Goal: Task Accomplishment & Management: Use online tool/utility

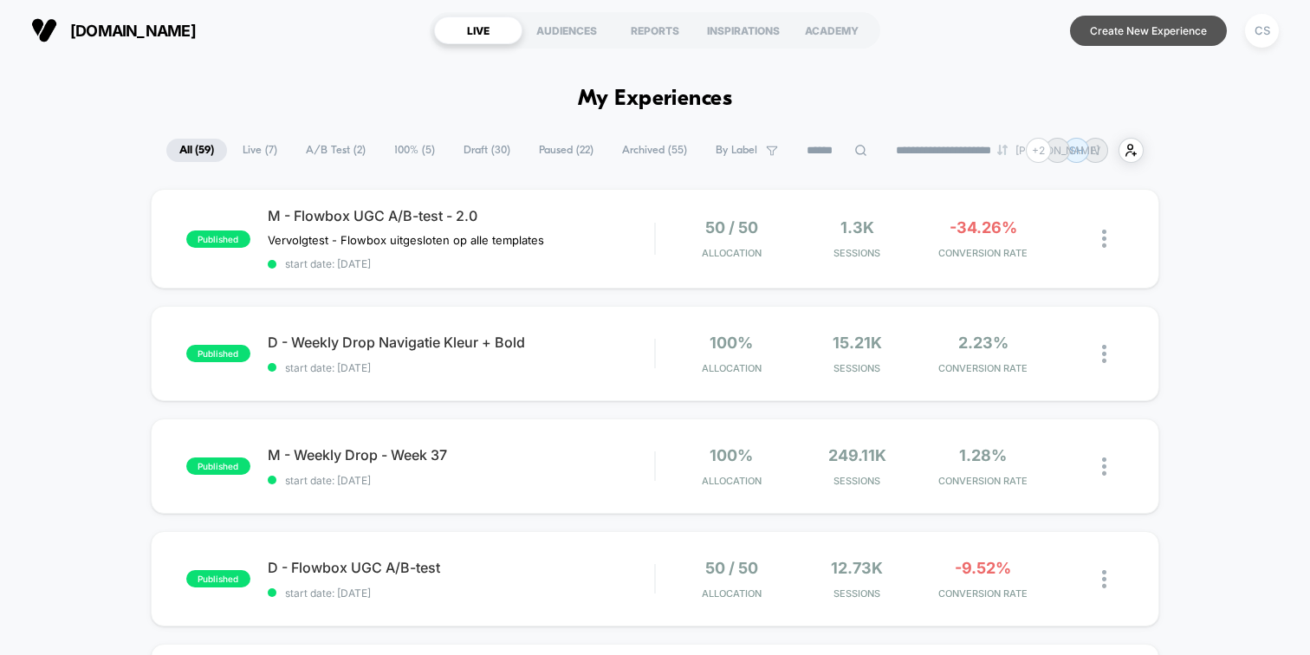
click at [1108, 30] on button "Create New Experience" at bounding box center [1148, 31] width 157 height 30
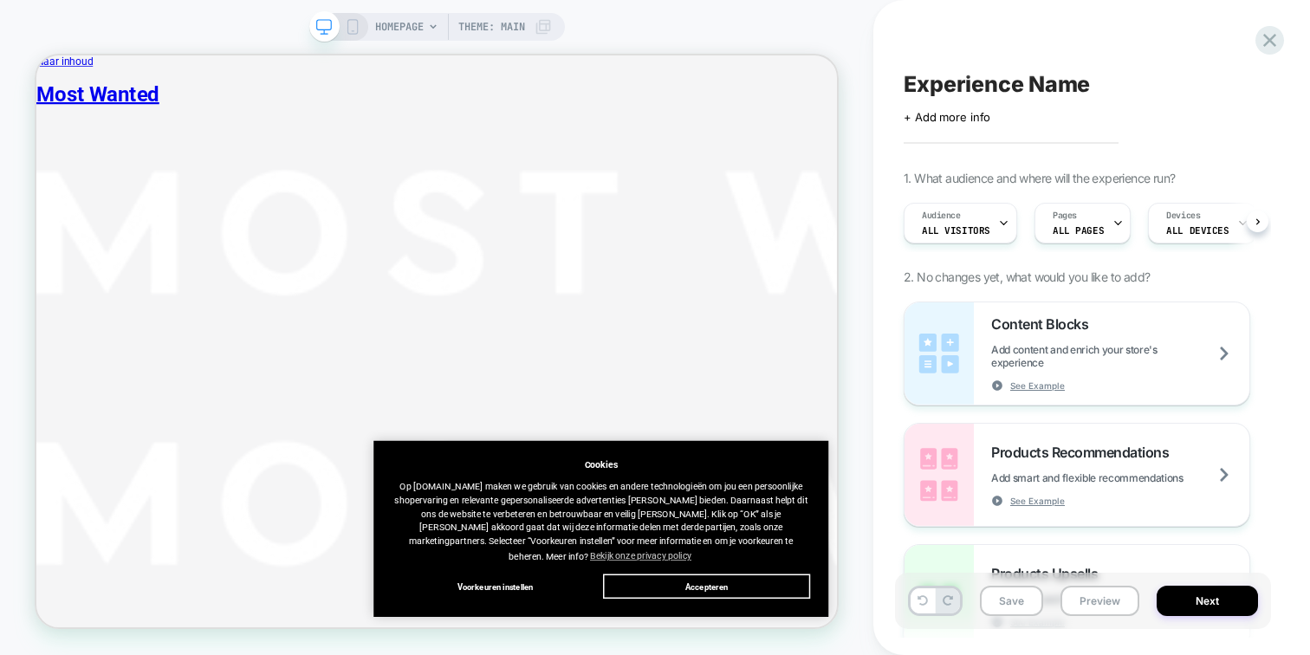
scroll to position [0, 1]
click at [415, 31] on span "HOMEPAGE" at bounding box center [399, 27] width 49 height 28
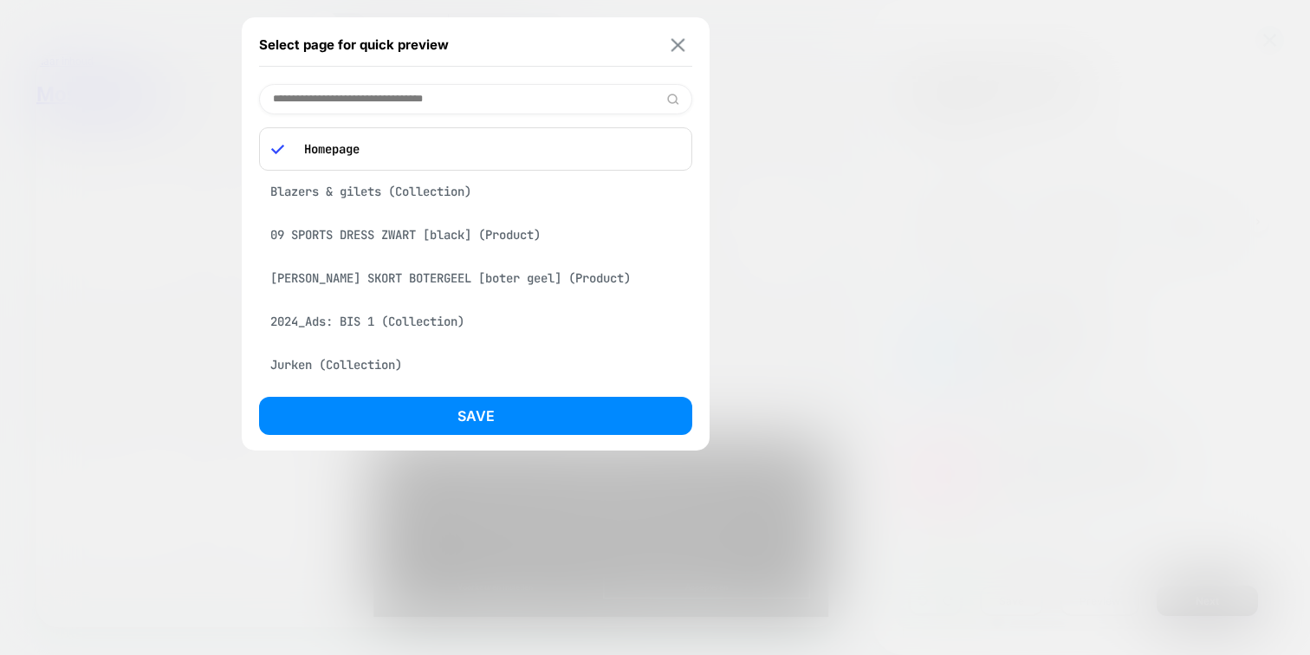
click at [672, 46] on img at bounding box center [679, 44] width 14 height 13
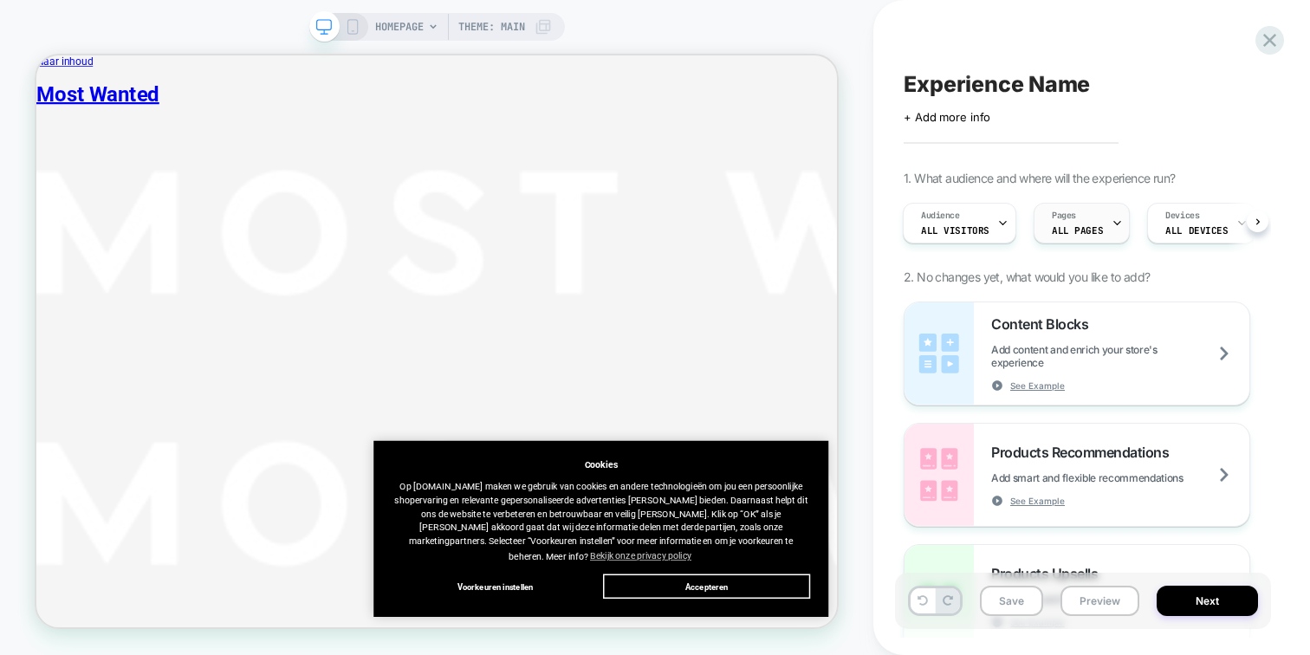
click at [1066, 224] on span "ALL PAGES" at bounding box center [1077, 230] width 51 height 12
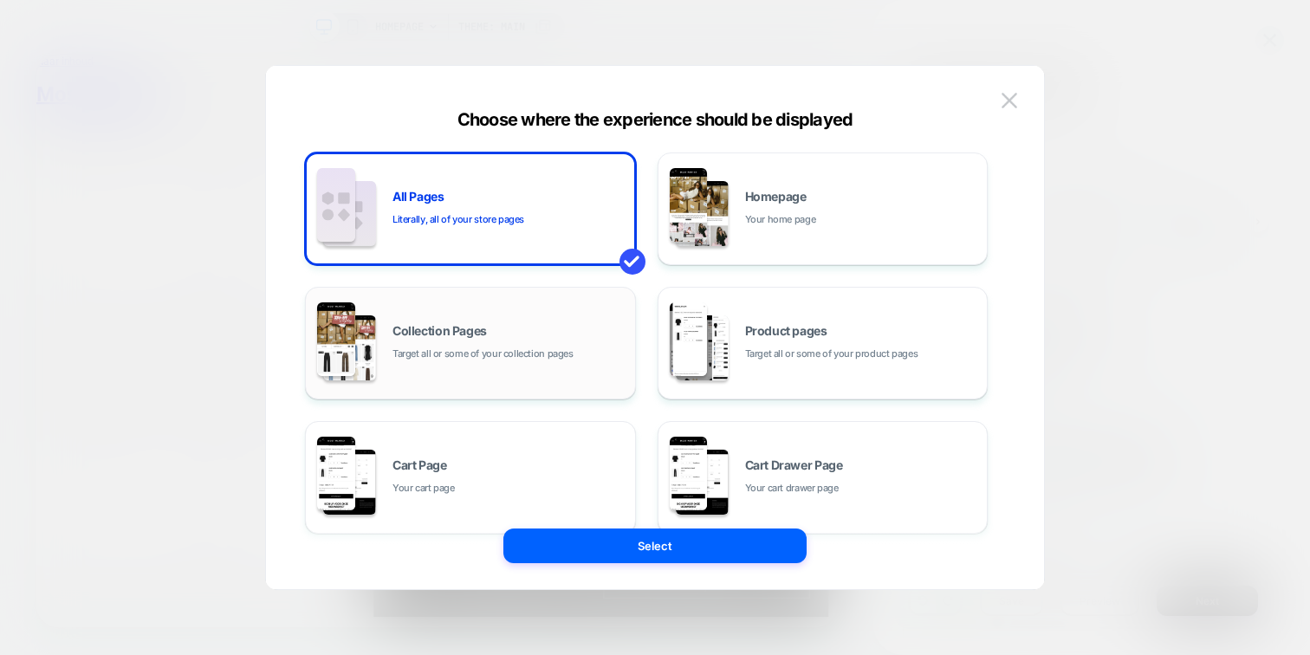
click at [458, 320] on div "Collection Pages Target all or some of your collection pages" at bounding box center [471, 343] width 312 height 95
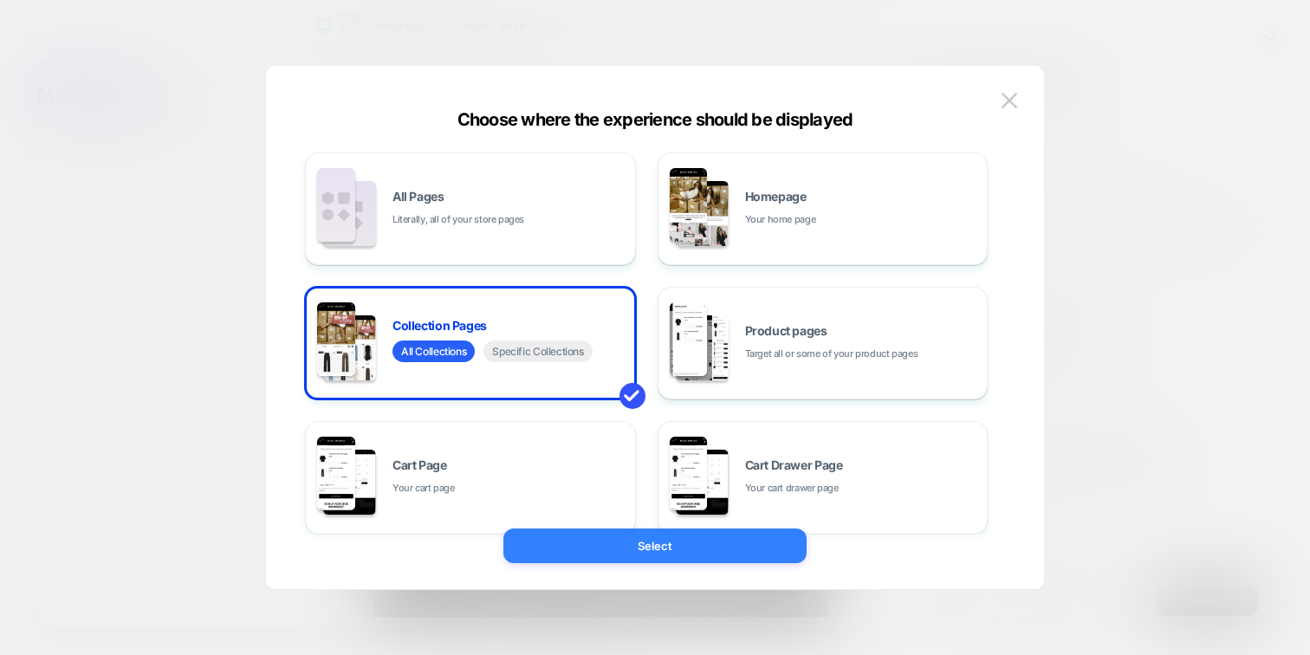
click at [649, 547] on button "Select" at bounding box center [655, 546] width 303 height 35
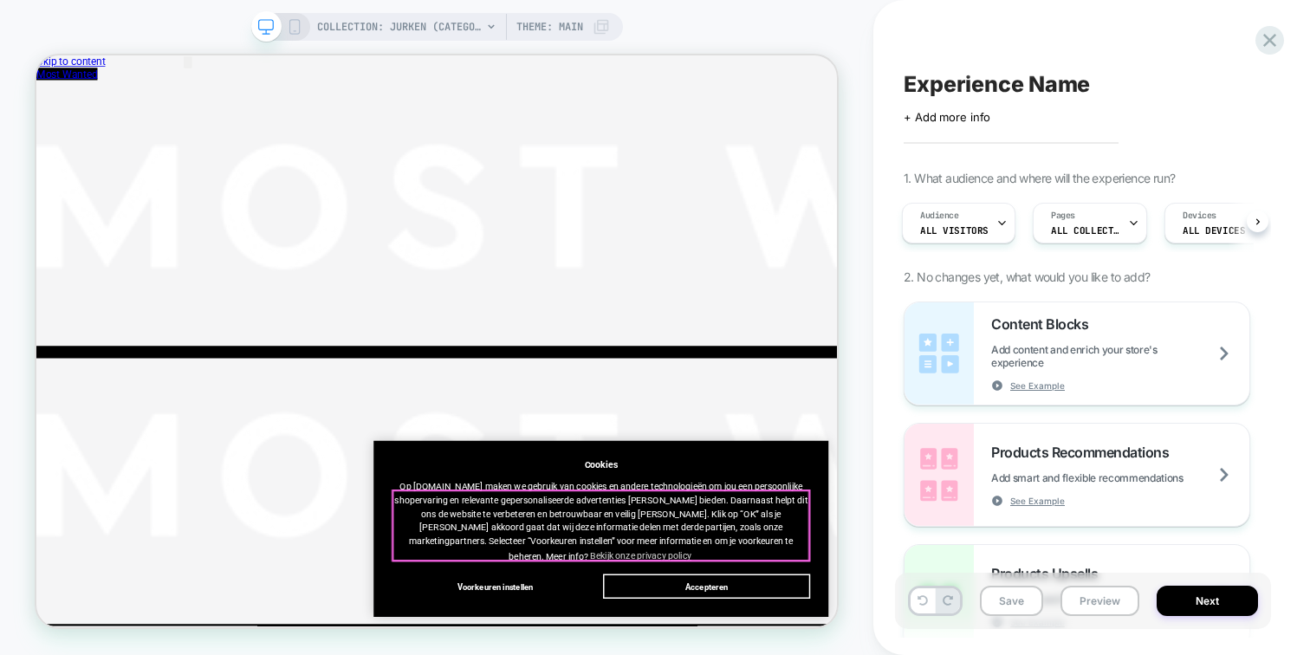
scroll to position [0, 0]
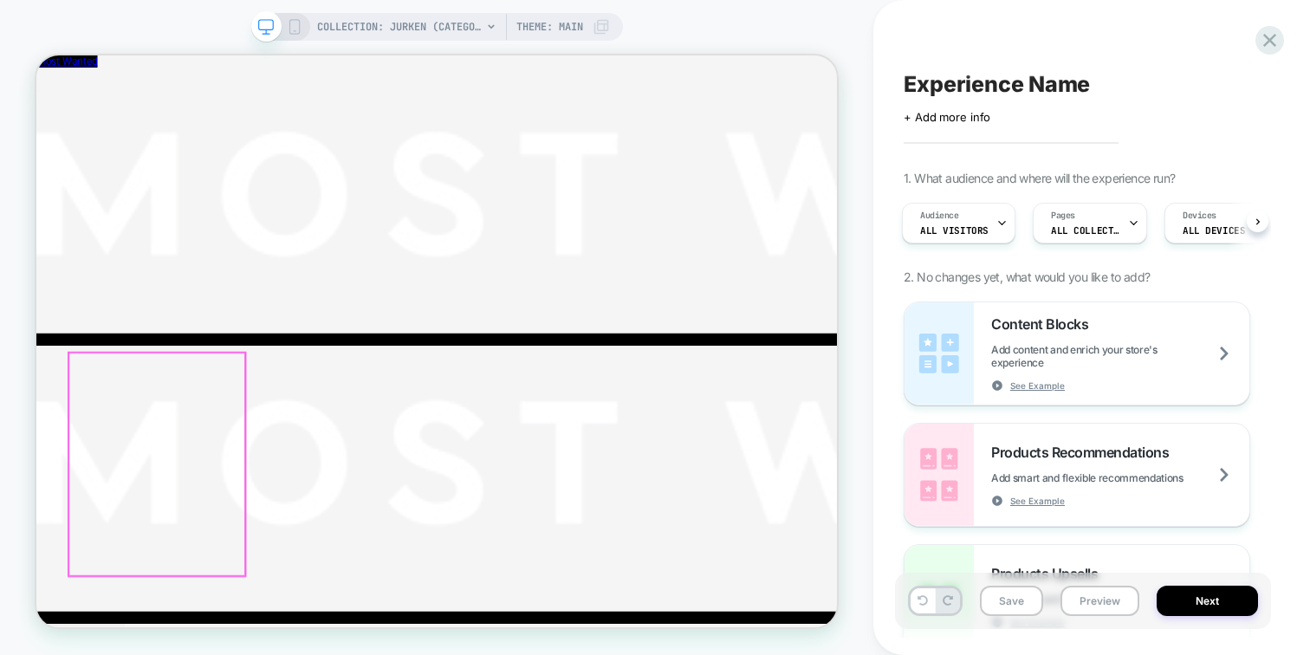
scroll to position [184, 0]
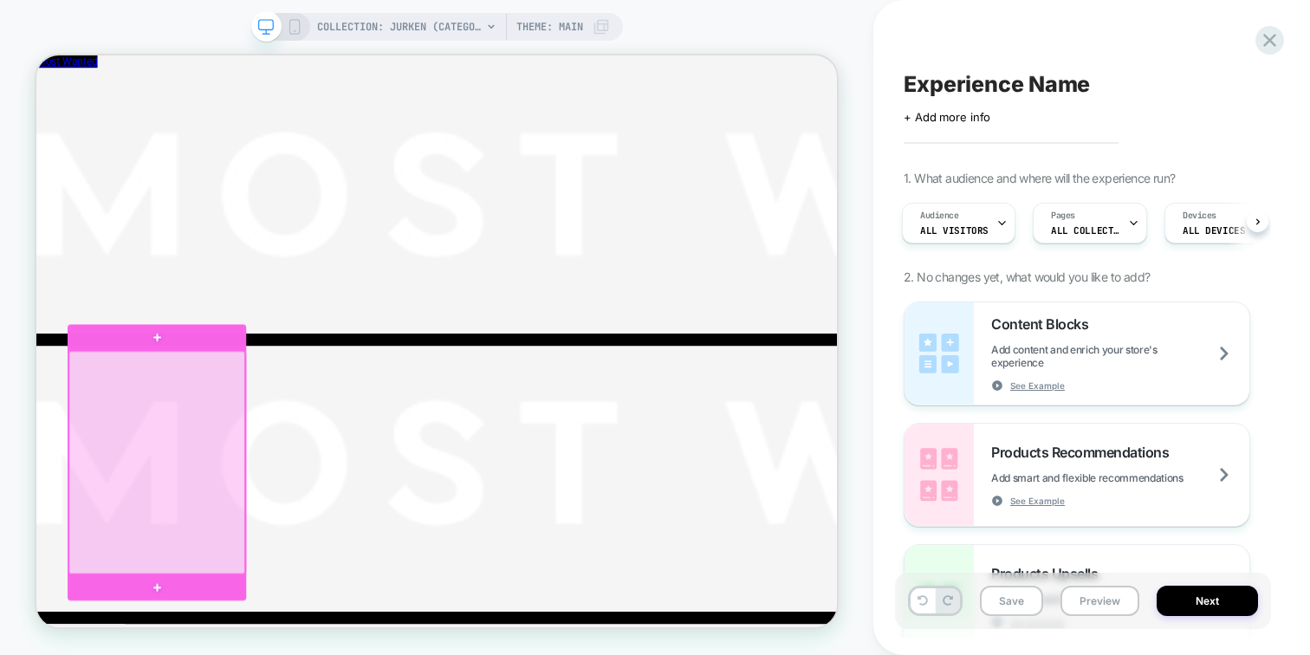
click at [124, 467] on div at bounding box center [197, 598] width 235 height 297
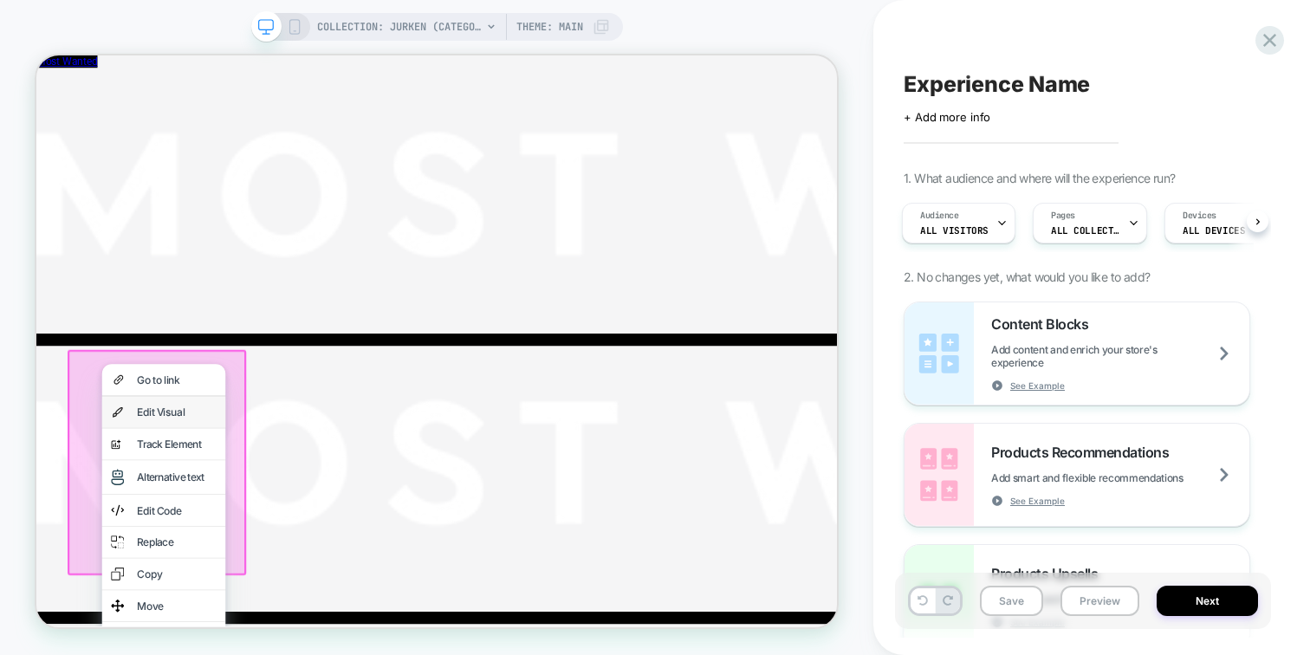
click at [154, 534] on div "Edit Visual" at bounding box center [206, 531] width 165 height 42
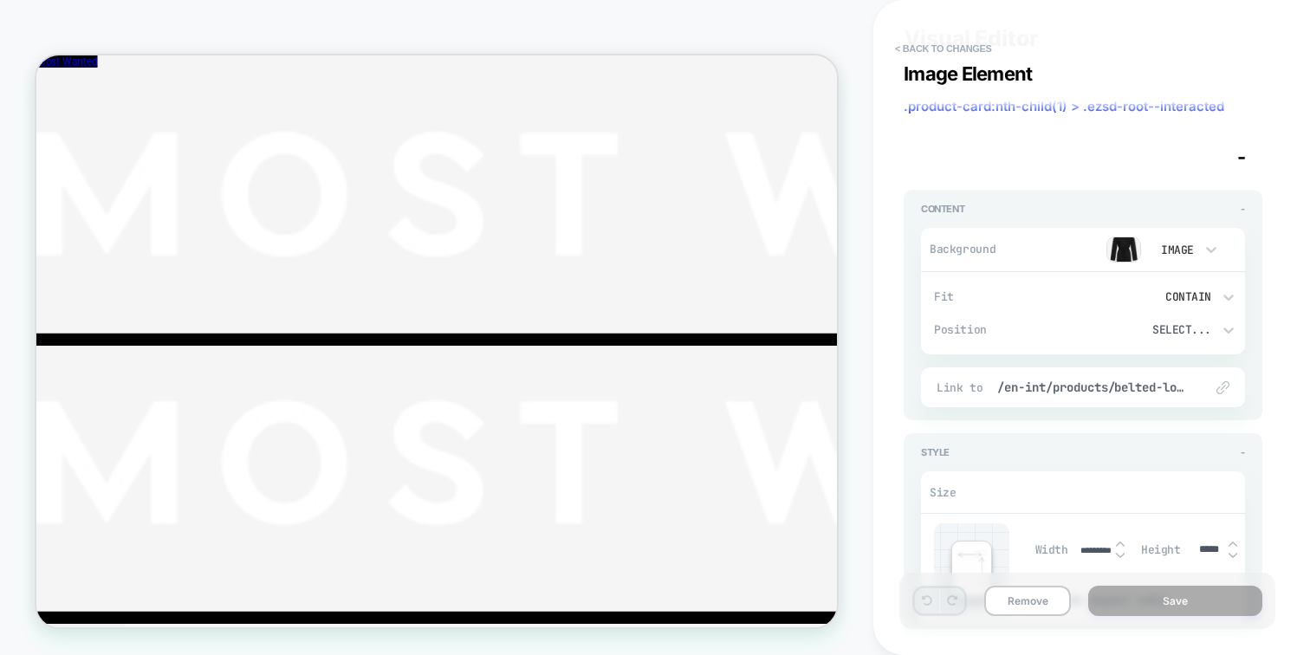
scroll to position [0, 0]
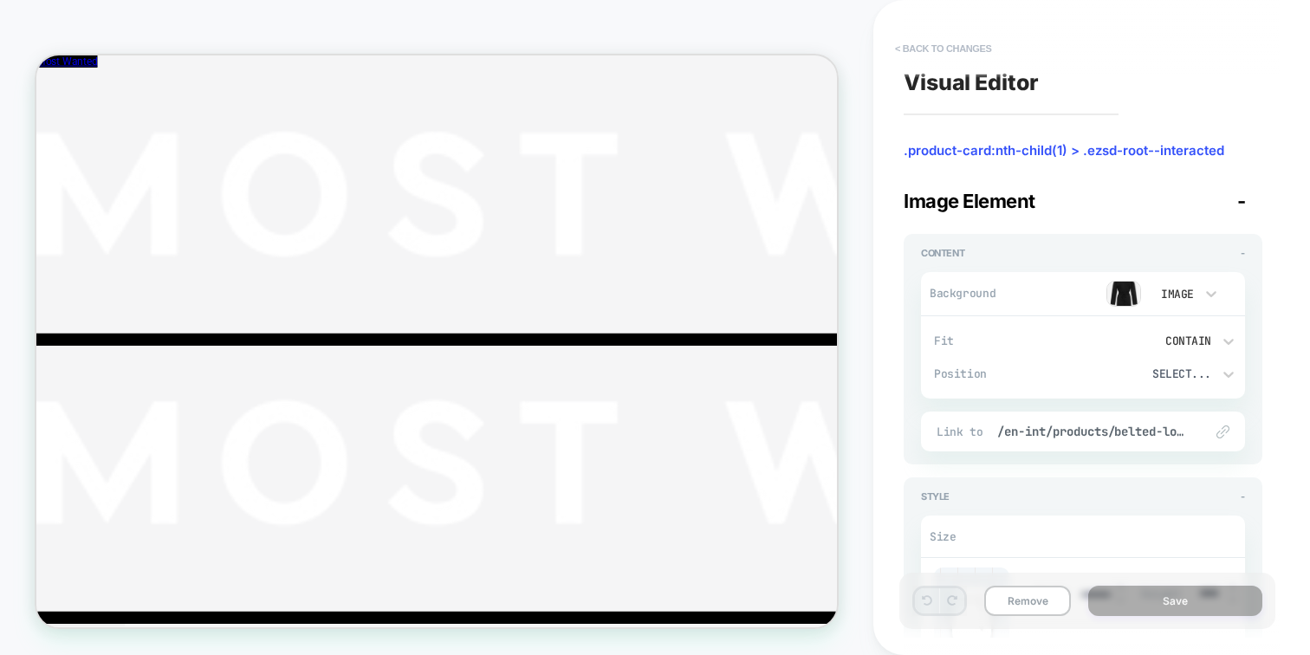
click at [919, 52] on button "< Back to changes" at bounding box center [944, 49] width 114 height 28
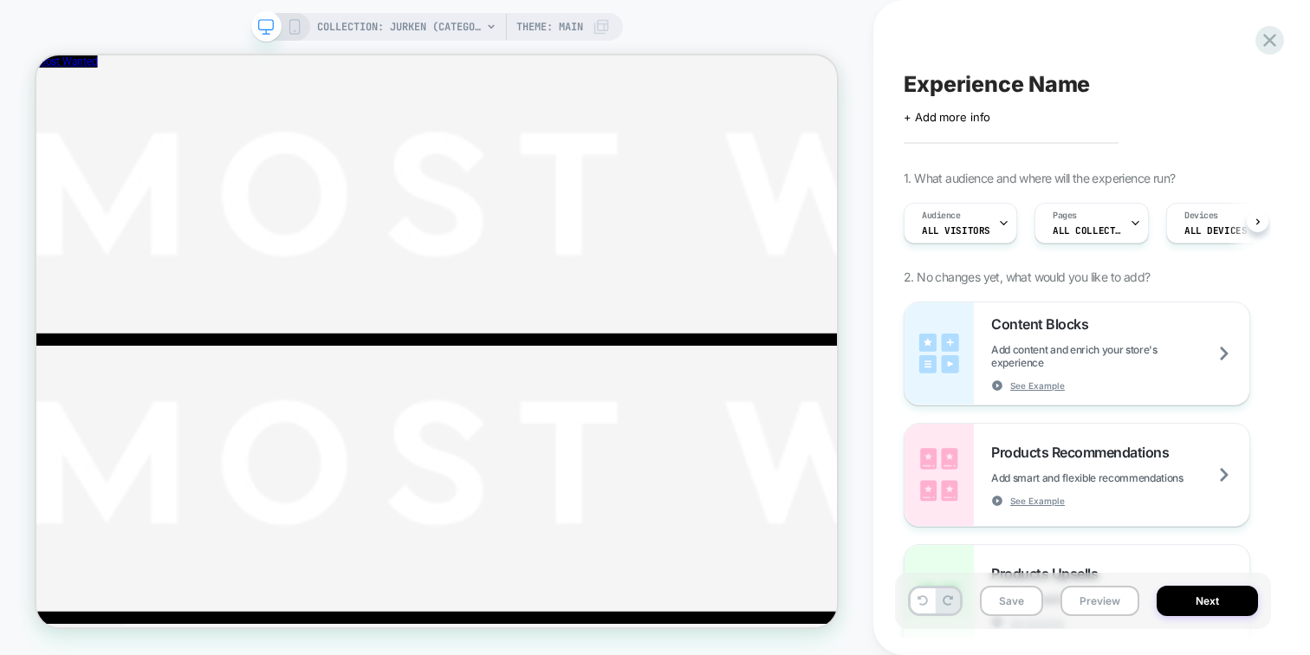
scroll to position [0, 1]
